Goal: Use online tool/utility

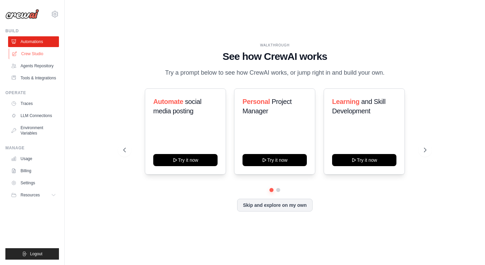
click at [31, 52] on link "Crew Studio" at bounding box center [34, 53] width 51 height 11
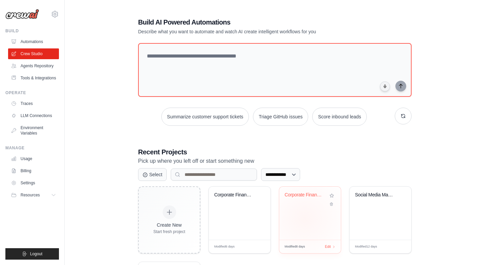
click at [305, 219] on div "Corporate Finance Management Flow" at bounding box center [310, 213] width 62 height 53
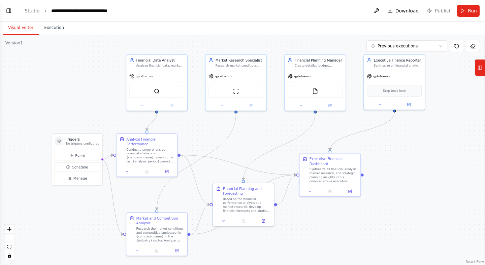
drag, startPoint x: 101, startPoint y: 134, endPoint x: 101, endPoint y: 102, distance: 31.7
click at [101, 102] on div ".deletable-edge-delete-btn { width: 20px; height: 20px; border: 0px solid #ffff…" at bounding box center [242, 150] width 485 height 230
